Goal: Task Accomplishment & Management: Use online tool/utility

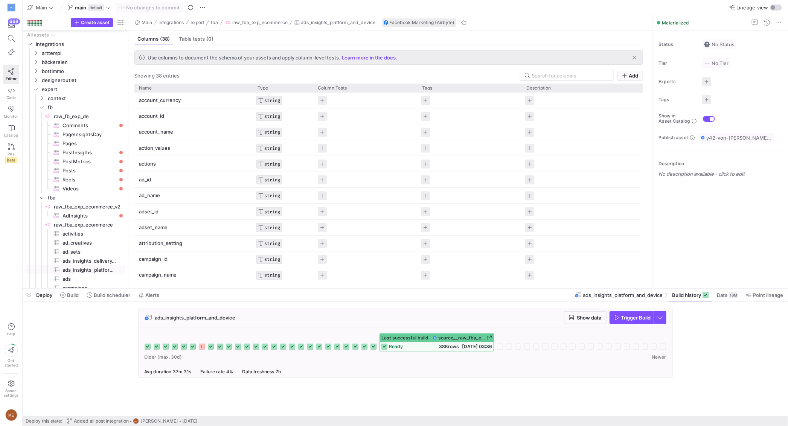
scroll to position [192, 0]
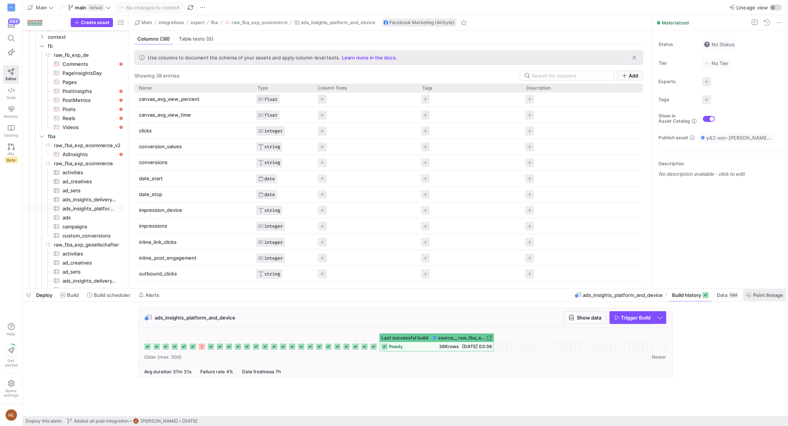
click at [759, 293] on span "Point lineage" at bounding box center [768, 295] width 30 height 6
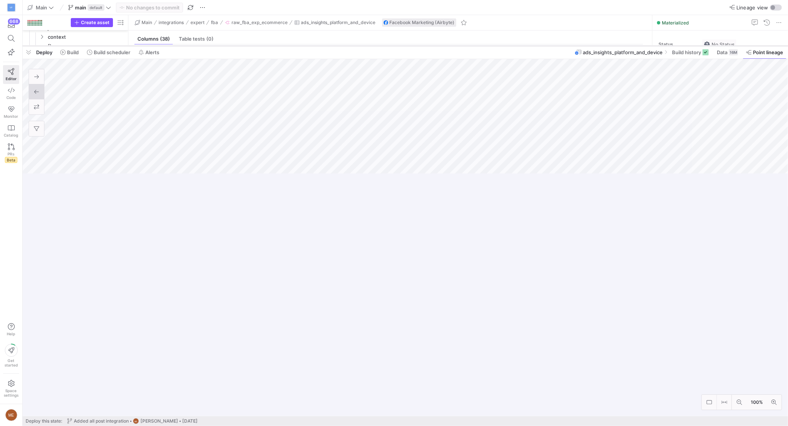
drag, startPoint x: 548, startPoint y: 289, endPoint x: 551, endPoint y: 49, distance: 240.1
click at [551, 47] on div at bounding box center [405, 45] width 765 height 3
click at [30, 58] on span "button" at bounding box center [29, 55] width 12 height 13
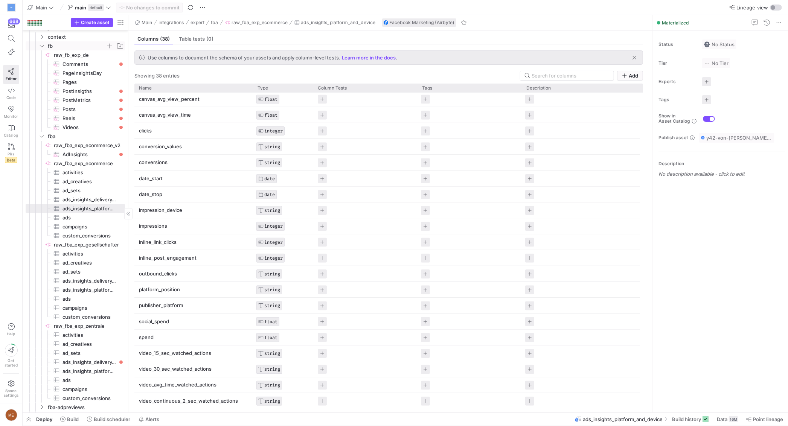
click at [42, 47] on icon "Press SPACE to select this row." at bounding box center [41, 46] width 5 height 5
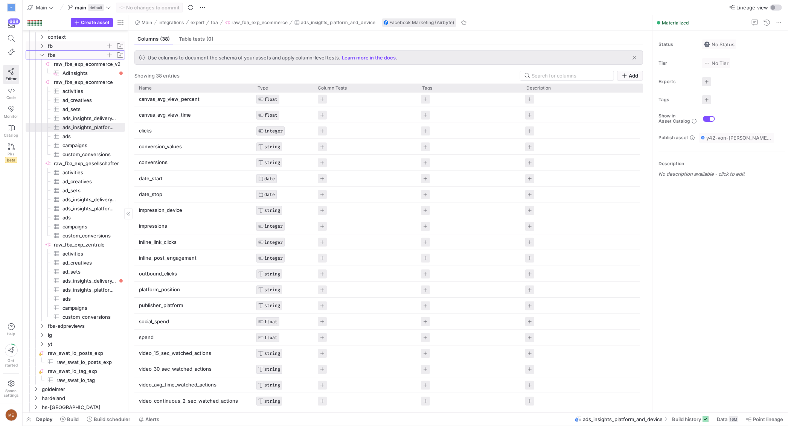
click at [43, 54] on icon "Press SPACE to select this row." at bounding box center [41, 55] width 5 height 5
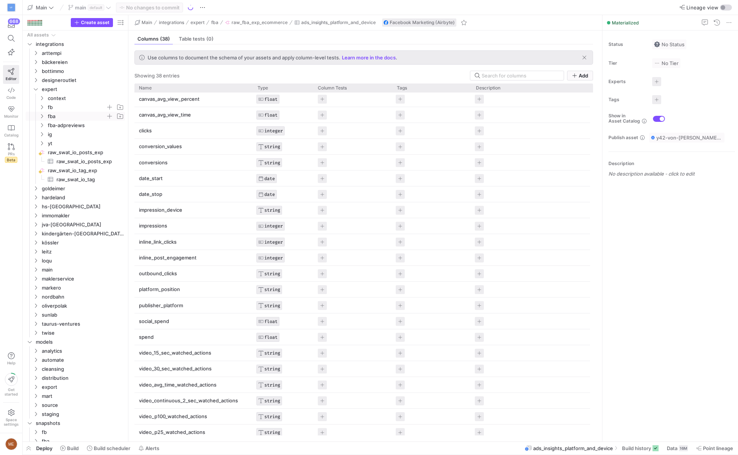
scroll to position [192, 0]
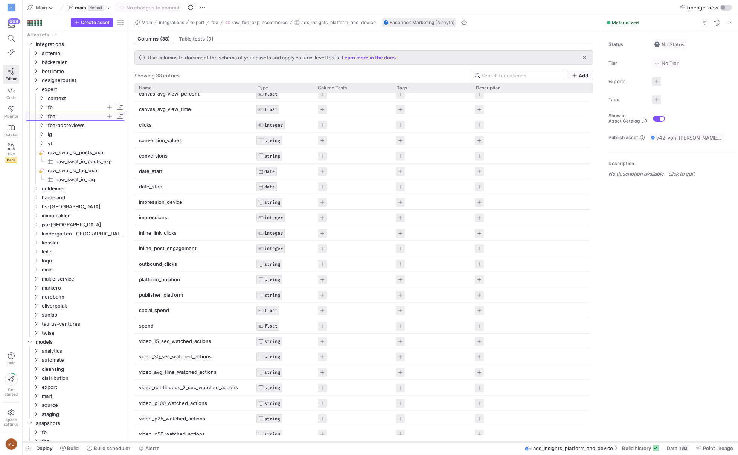
click at [110, 426] on div at bounding box center [380, 442] width 715 height 3
click at [110, 426] on span "Build scheduler" at bounding box center [112, 449] width 37 height 6
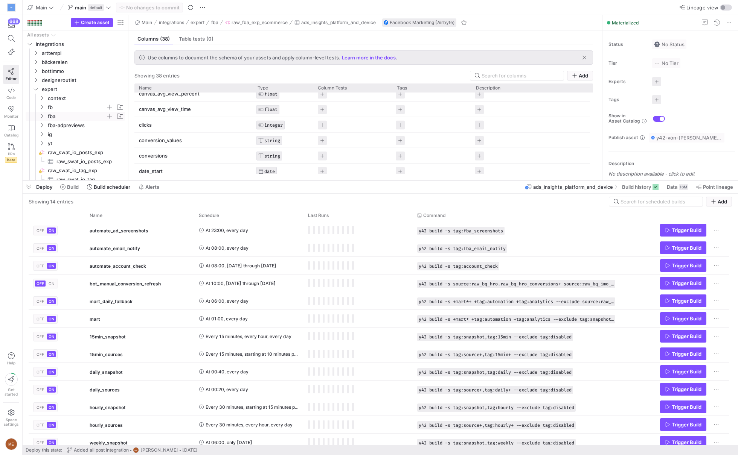
drag, startPoint x: 174, startPoint y: 319, endPoint x: 193, endPoint y: 183, distance: 137.2
click at [193, 182] on div at bounding box center [380, 180] width 715 height 3
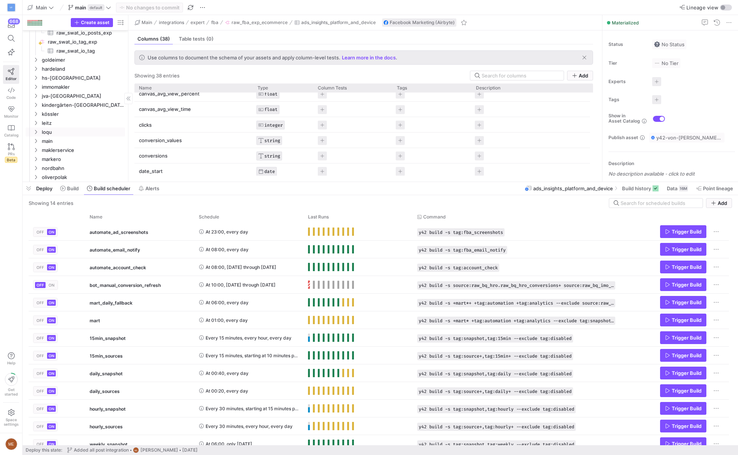
scroll to position [85, 0]
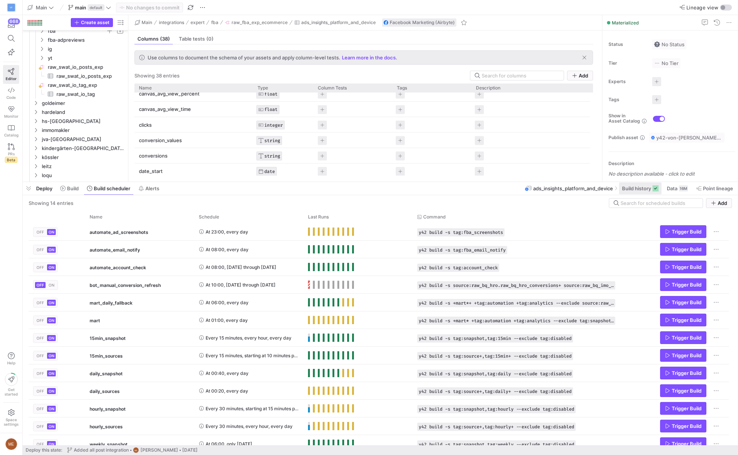
click at [624, 188] on span "Build history" at bounding box center [636, 189] width 29 height 6
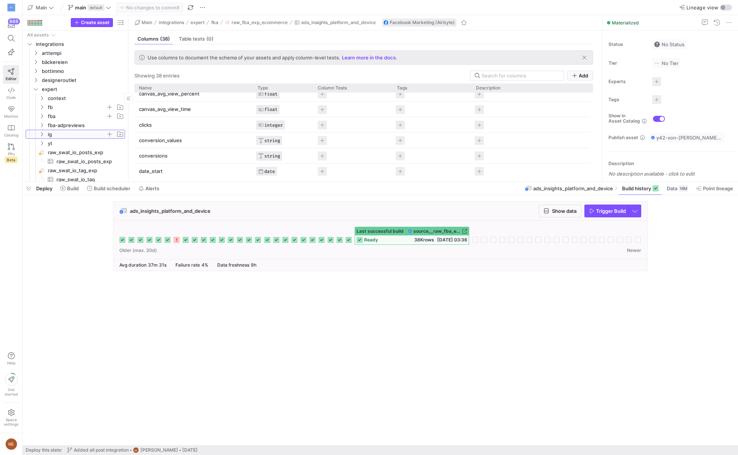
click at [43, 132] on icon "Press SPACE to select this row." at bounding box center [41, 134] width 5 height 5
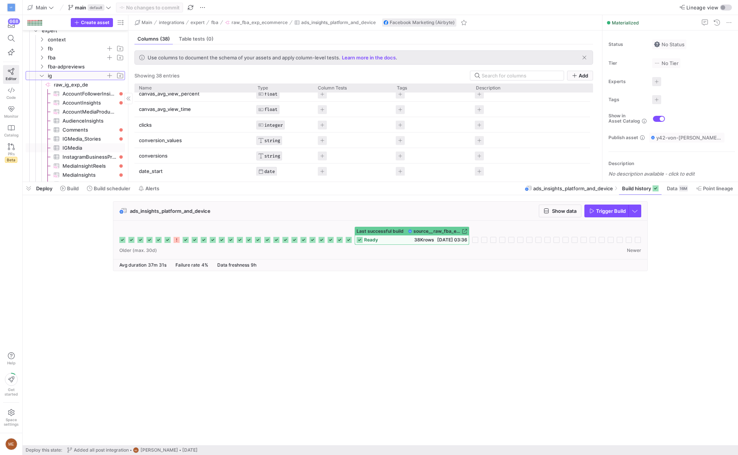
scroll to position [59, 0]
click at [85, 137] on span "IGMedia_Stories​​​​​​​​​" at bounding box center [89, 139] width 54 height 9
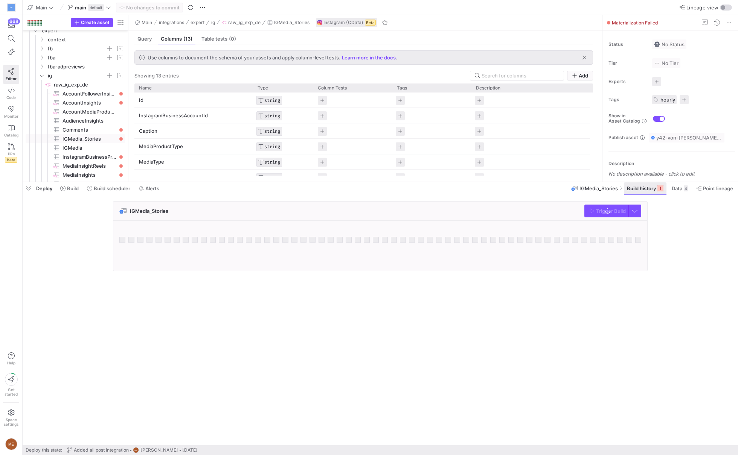
click at [659, 191] on icon at bounding box center [660, 189] width 6 height 6
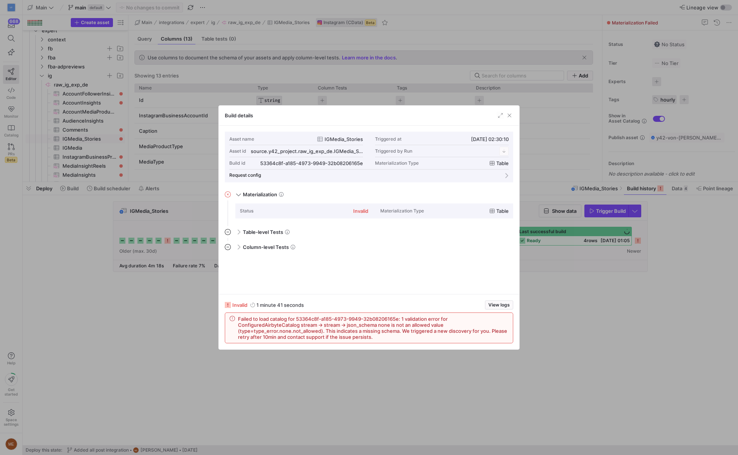
scroll to position [68, 0]
click at [572, 355] on div at bounding box center [369, 227] width 738 height 455
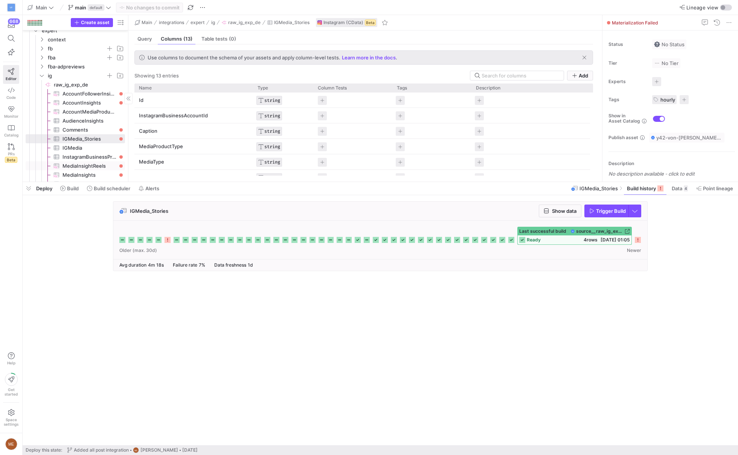
click at [90, 164] on span "MediaInsightReels​​​​​​​​​" at bounding box center [89, 166] width 54 height 9
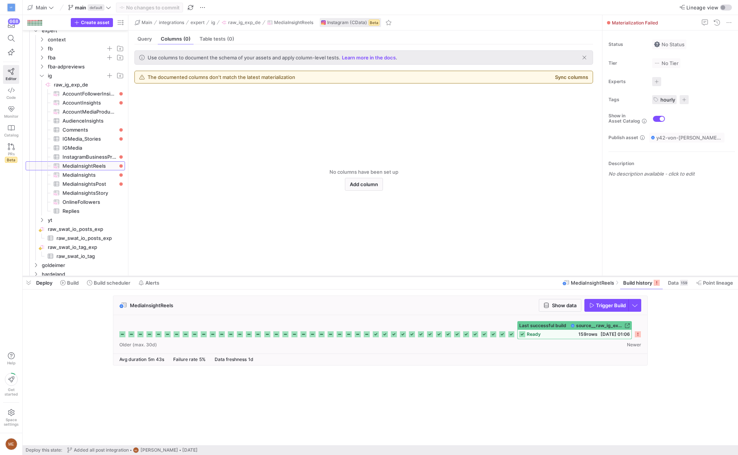
drag, startPoint x: 219, startPoint y: 182, endPoint x: 228, endPoint y: 252, distance: 70.2
click at [228, 275] on div at bounding box center [380, 276] width 715 height 3
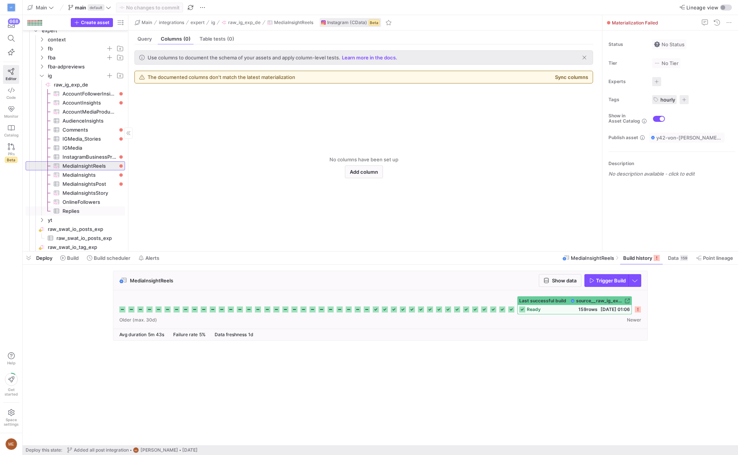
scroll to position [339, 0]
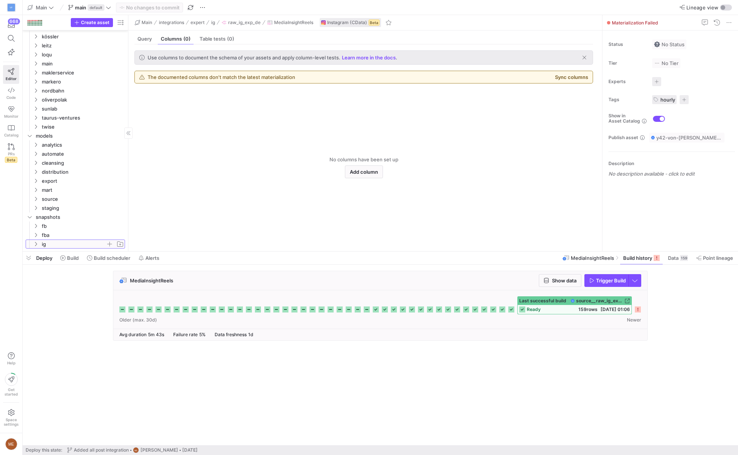
click at [65, 243] on span "ig" at bounding box center [74, 244] width 64 height 9
click at [68, 193] on span "exp" at bounding box center [77, 190] width 58 height 9
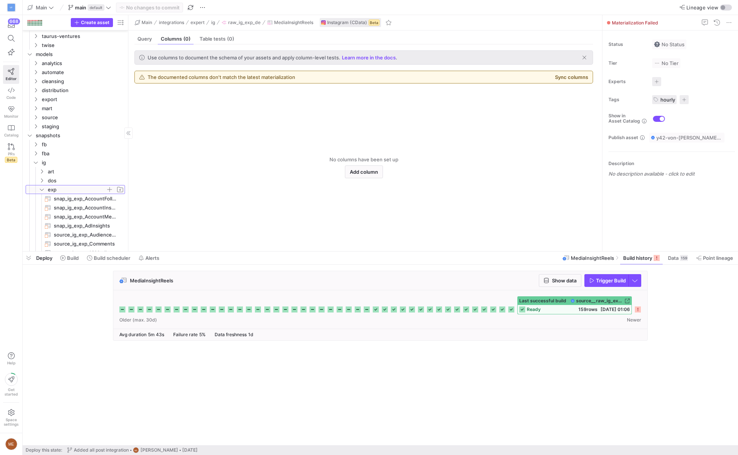
scroll to position [556, 0]
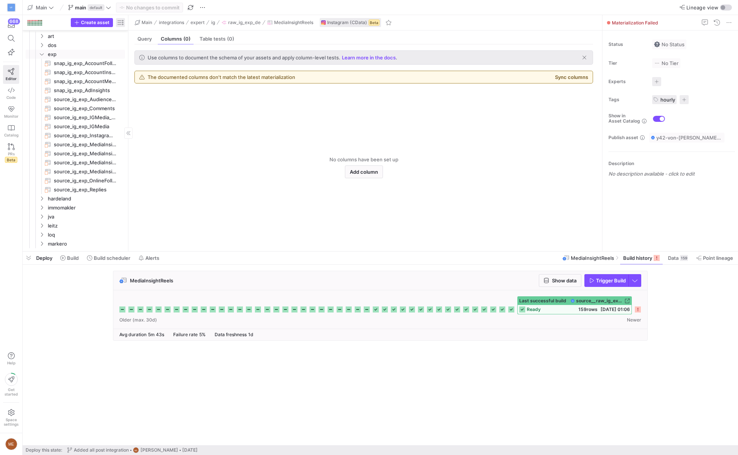
click at [122, 26] on span "button" at bounding box center [120, 22] width 9 height 9
click at [145, 53] on label "Last build status" at bounding box center [160, 54] width 43 height 6
click at [139, 53] on input "Last build status" at bounding box center [136, 54] width 6 height 6
radio input "false"
radio input "true"
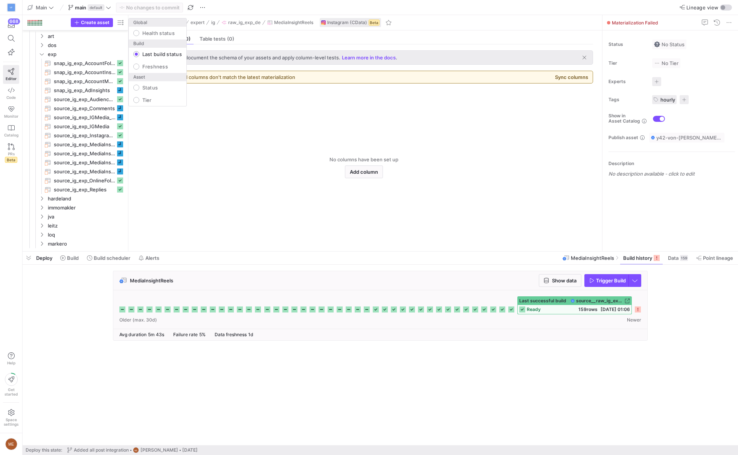
click at [100, 94] on div at bounding box center [369, 227] width 738 height 455
click at [100, 94] on span "snap_ig_exp_AdInsights​​​​​​​" at bounding box center [85, 90] width 62 height 9
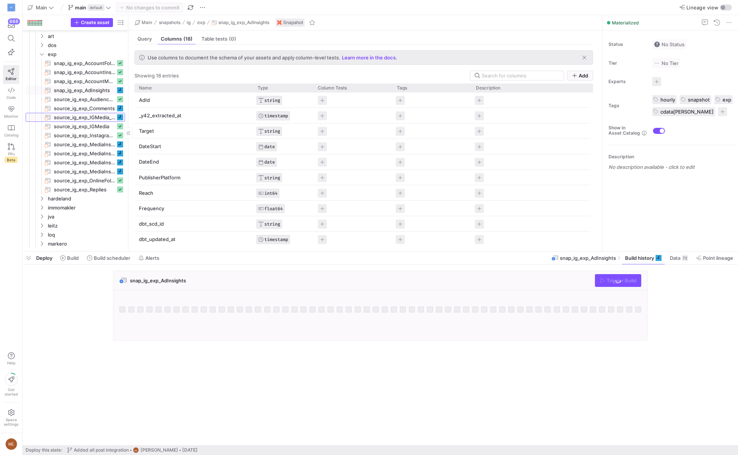
click at [96, 114] on span "source_ig_exp_IGMedia_Stories​​​​​​​" at bounding box center [85, 117] width 62 height 9
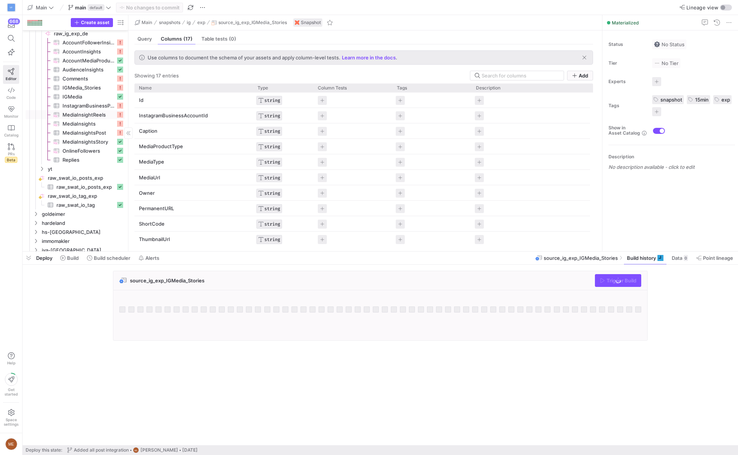
click at [99, 117] on span "MediaInsightReels​​​​​​​​​" at bounding box center [88, 115] width 53 height 9
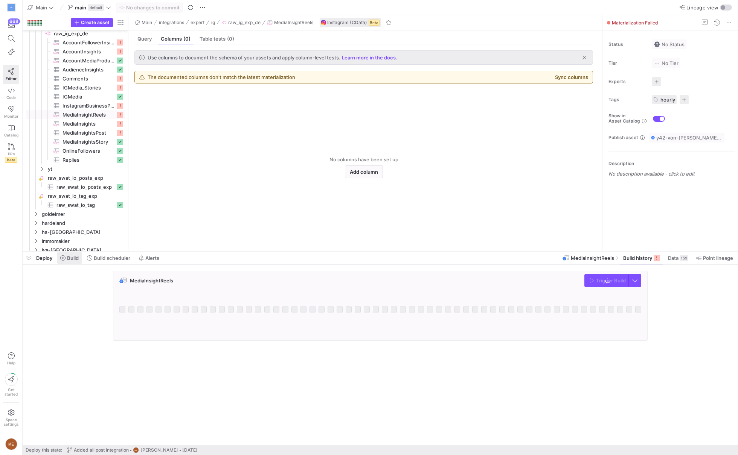
click at [76, 259] on span "Build" at bounding box center [73, 258] width 12 height 6
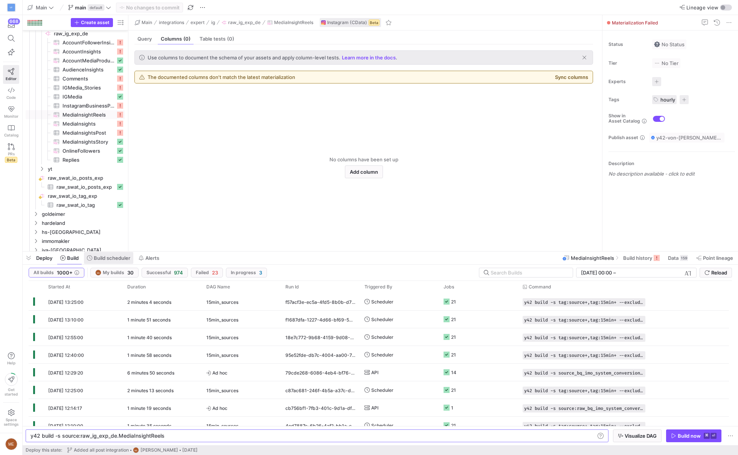
click at [118, 263] on span at bounding box center [108, 258] width 49 height 12
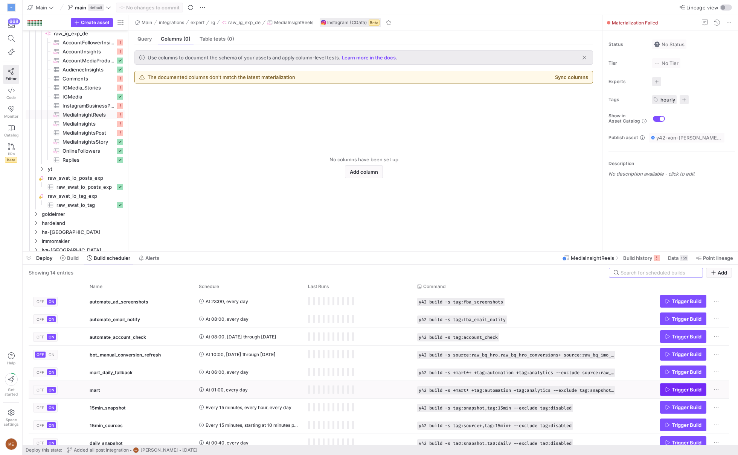
click at [673, 394] on span "Press SPACE to select this row." at bounding box center [683, 390] width 46 height 12
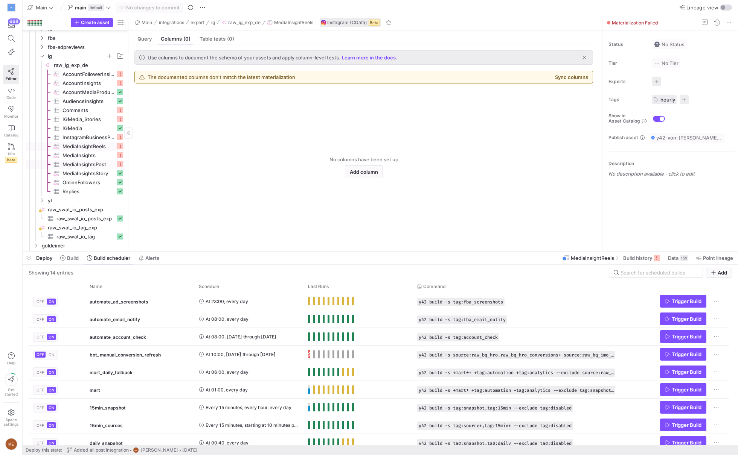
scroll to position [159, 0]
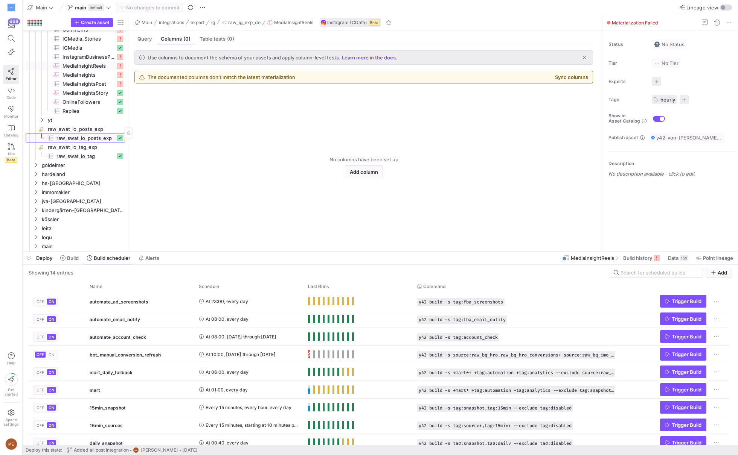
click at [72, 139] on span "raw_swat_io_posts_exp​​​​​​​​​" at bounding box center [85, 138] width 59 height 9
click at [630, 260] on span "Build history" at bounding box center [638, 258] width 29 height 6
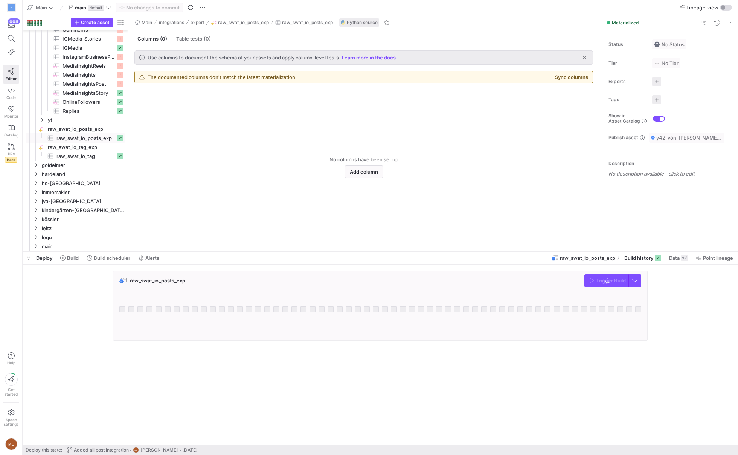
click at [706, 302] on div "raw_swat_io_posts_exp Trigger Build" at bounding box center [379, 308] width 712 height 75
click at [572, 284] on div "raw_swat_io_posts_exp Trigger Build" at bounding box center [380, 280] width 534 height 19
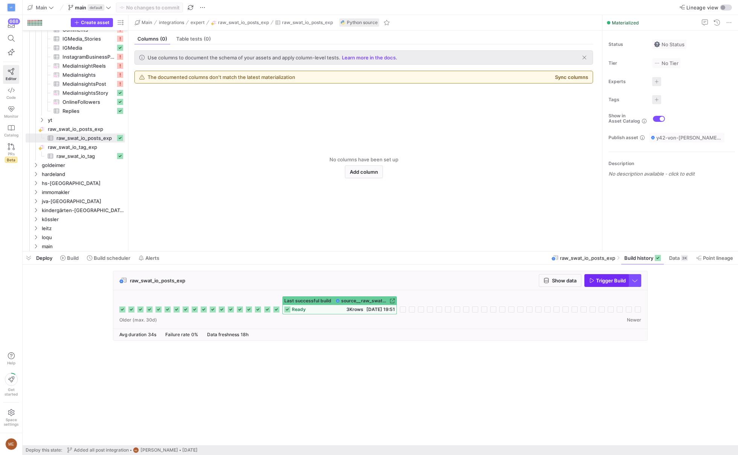
click at [600, 279] on span "Trigger Build" at bounding box center [611, 281] width 30 height 6
click at [667, 306] on div "raw_swat_io_posts_exp Show data Trigger Build Last successful build source__raw…" at bounding box center [379, 308] width 712 height 75
click at [100, 126] on span "raw_swat_io_posts_exp​​​​​​​​" at bounding box center [86, 129] width 76 height 9
click at [99, 128] on span "raw_swat_io_posts_exp​​​​​​​​" at bounding box center [86, 129] width 76 height 9
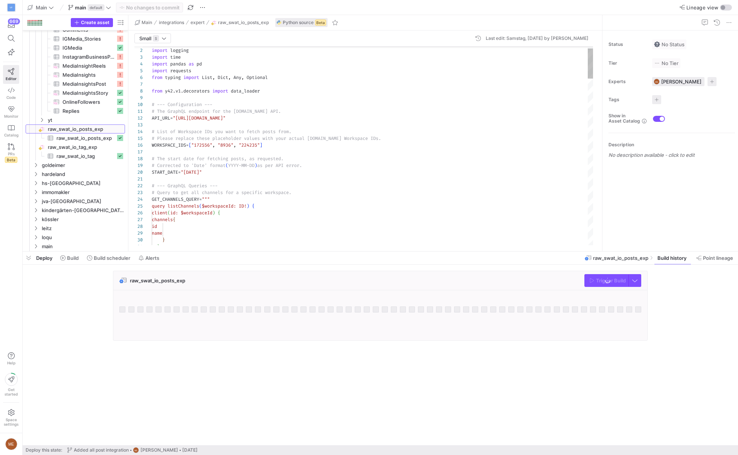
scroll to position [68, 0]
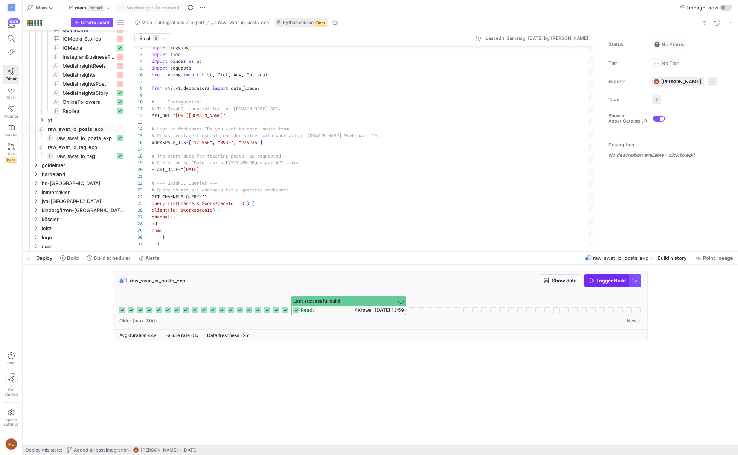
click at [608, 276] on span "button" at bounding box center [606, 281] width 43 height 12
click at [432, 355] on cdk-virtual-scroll-viewport "raw_swat_io_posts_exp Show data Trigger Build Last successful build source__raw…" at bounding box center [380, 358] width 715 height 175
